Goal: Task Accomplishment & Management: Manage account settings

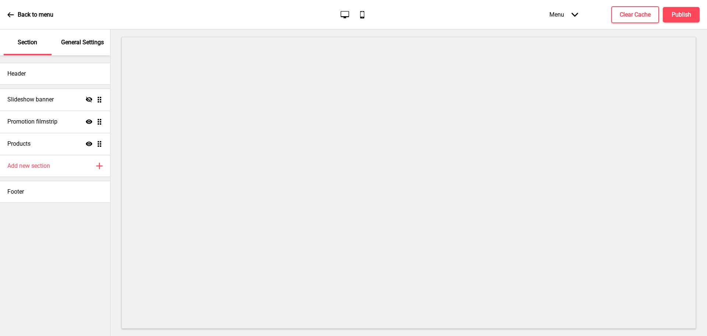
click at [85, 48] on div "General Settings" at bounding box center [83, 42] width 48 height 26
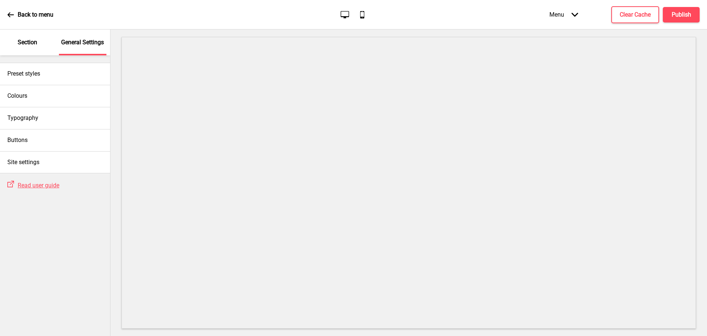
click at [39, 44] on div "Section" at bounding box center [28, 42] width 48 height 26
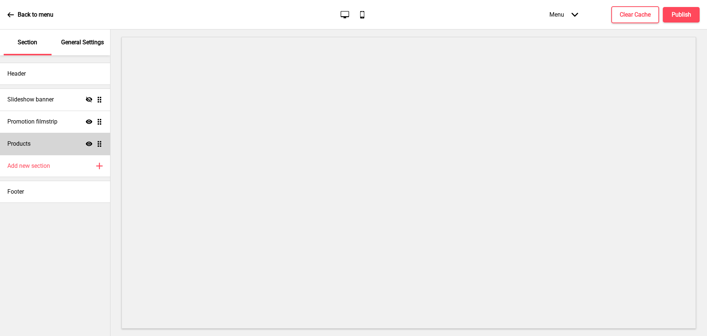
click at [32, 139] on div "Products Show Drag" at bounding box center [55, 144] width 110 height 22
select select "side"
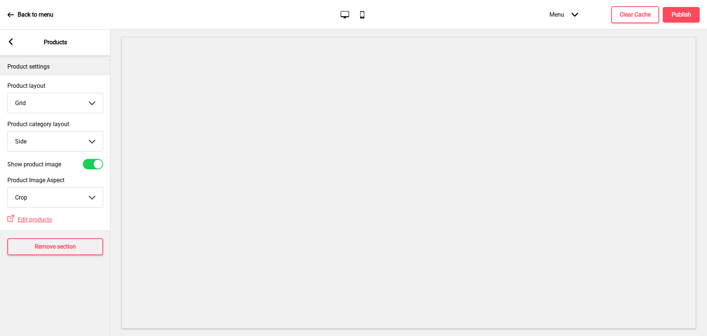
click at [13, 41] on rect at bounding box center [10, 41] width 7 height 7
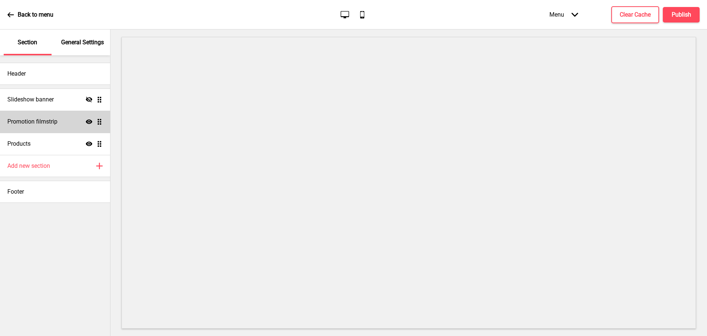
click at [55, 113] on div "Promotion filmstrip Show Drag" at bounding box center [55, 121] width 110 height 22
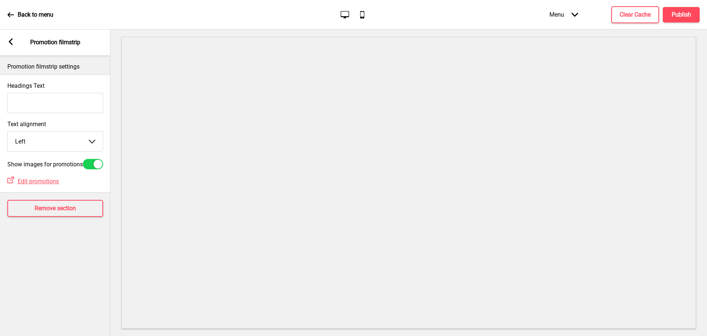
click at [15, 40] on div "Arrow left Promotion filmstrip" at bounding box center [55, 42] width 110 height 26
click at [7, 40] on div "Arrow left Promotion filmstrip" at bounding box center [55, 42] width 110 height 26
click at [12, 42] on rect at bounding box center [10, 41] width 7 height 7
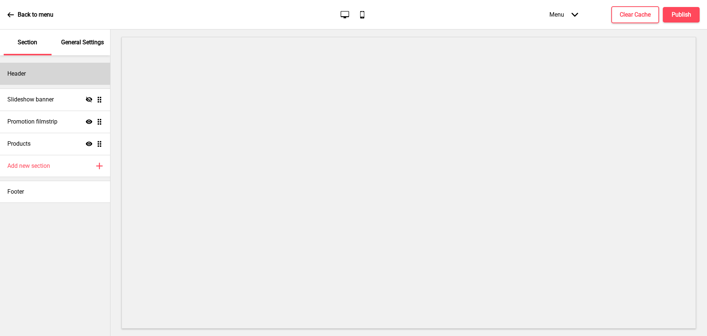
click at [57, 84] on div "Header" at bounding box center [55, 74] width 110 height 22
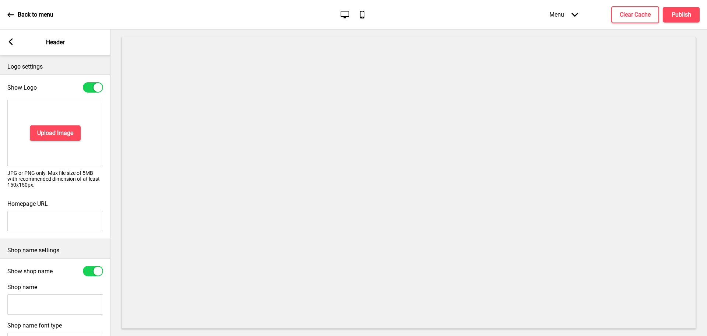
click at [10, 41] on icon at bounding box center [11, 41] width 4 height 7
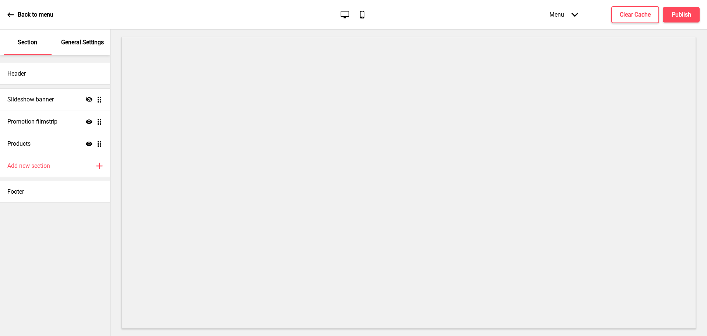
click at [72, 50] on div "General Settings" at bounding box center [83, 42] width 48 height 26
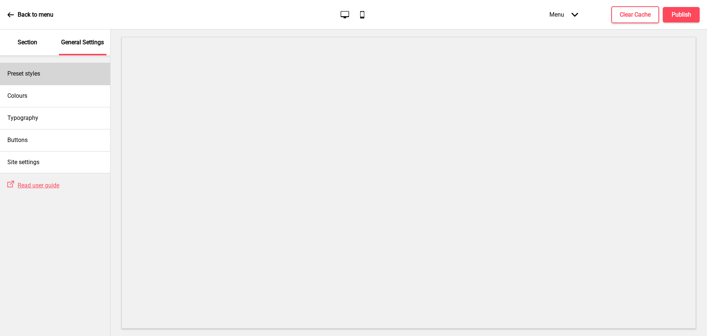
click at [42, 84] on div "Preset styles" at bounding box center [55, 74] width 110 height 22
select select "modern"
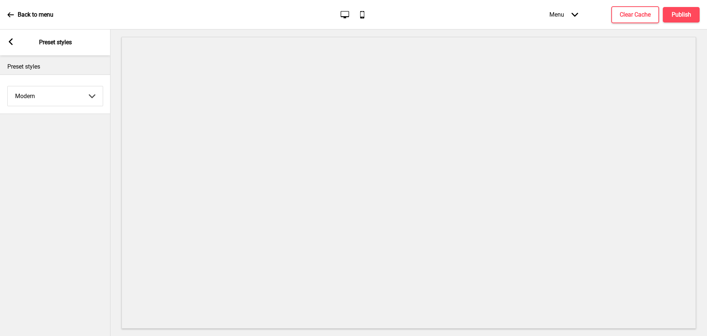
click at [14, 38] on div "Arrow left Preset styles" at bounding box center [55, 42] width 110 height 26
click at [11, 42] on rect at bounding box center [10, 41] width 7 height 7
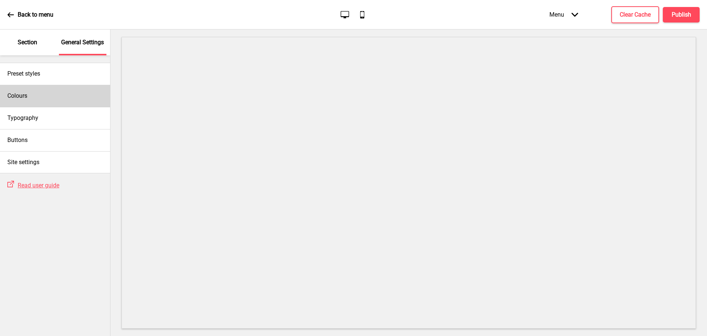
click at [27, 93] on h4 "Colours" at bounding box center [17, 96] width 20 height 8
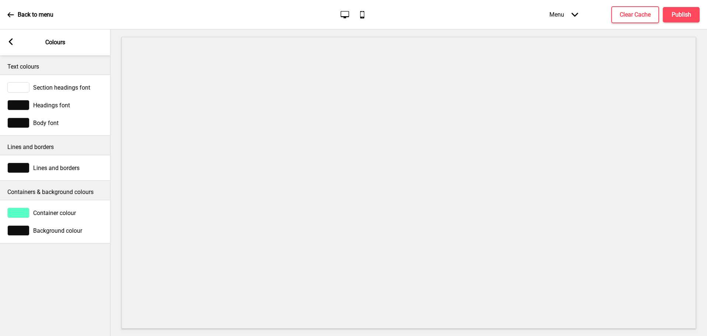
click at [14, 43] on rect at bounding box center [10, 41] width 7 height 7
